Goal: Information Seeking & Learning: Check status

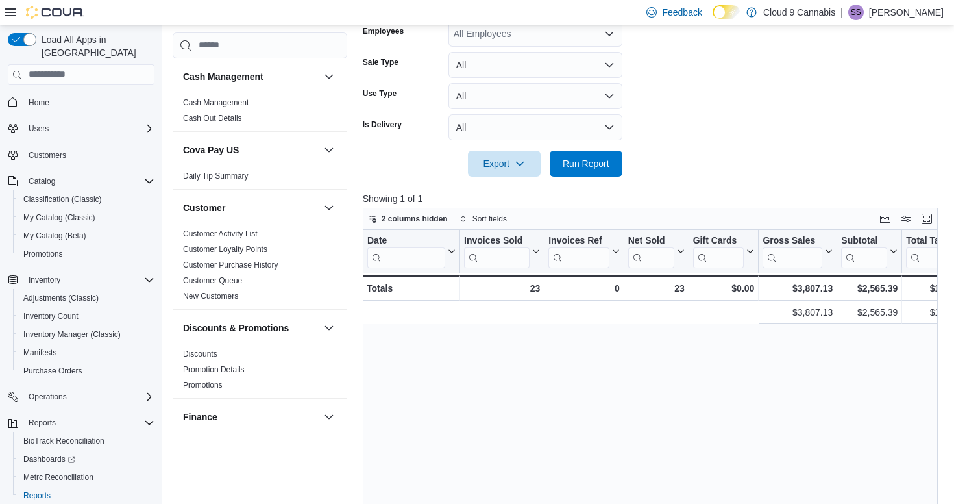
scroll to position [0, 483]
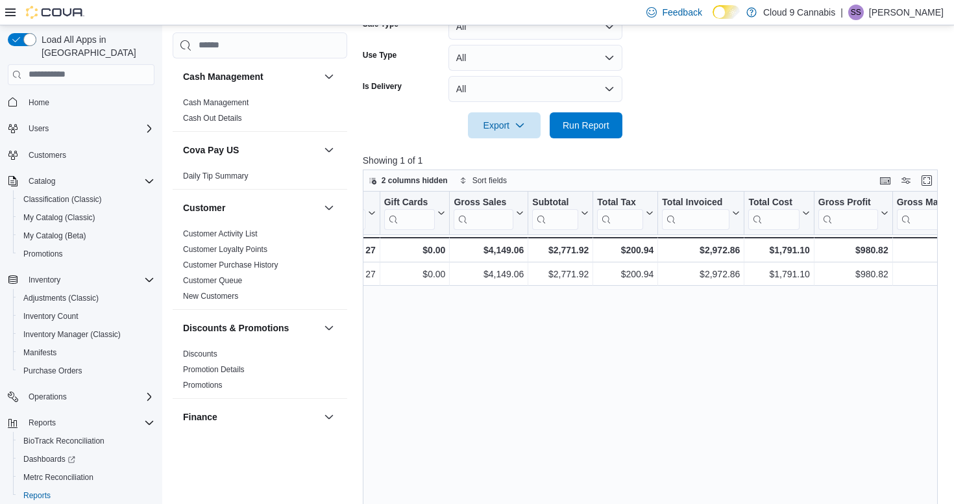
scroll to position [0, 308]
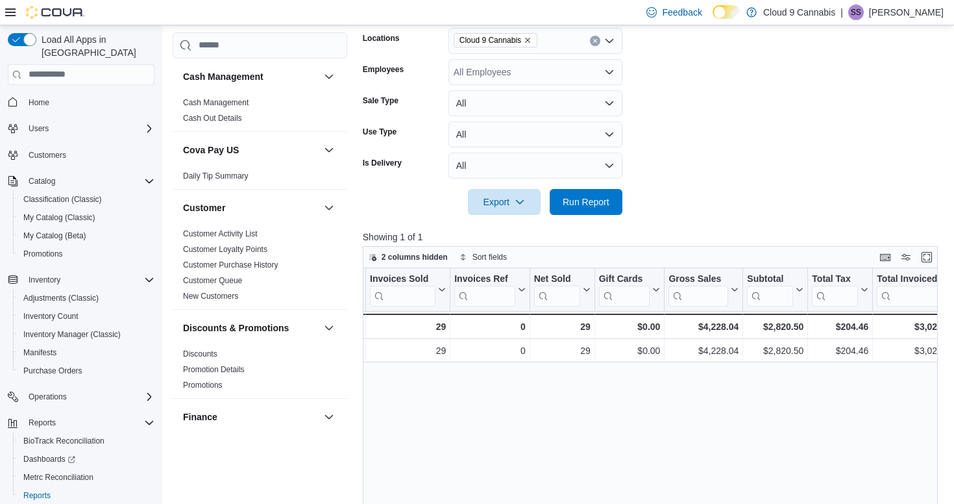
scroll to position [0, 95]
